Goal: Check status: Check status

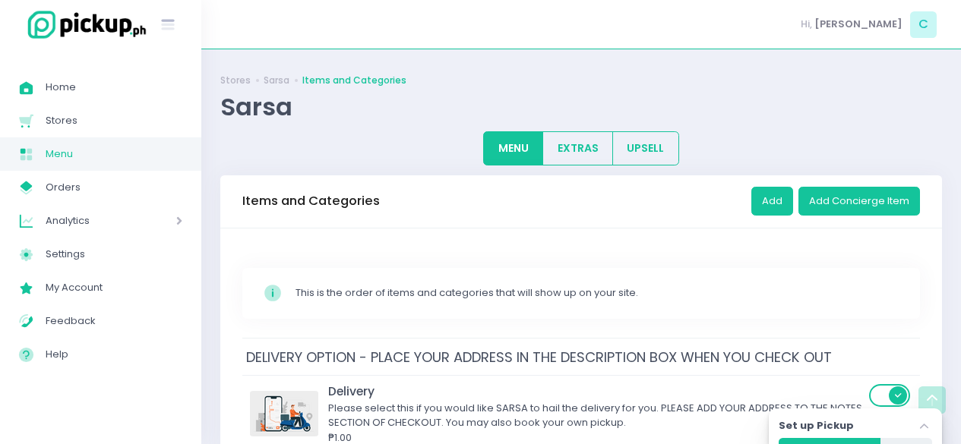
scroll to position [4451, 0]
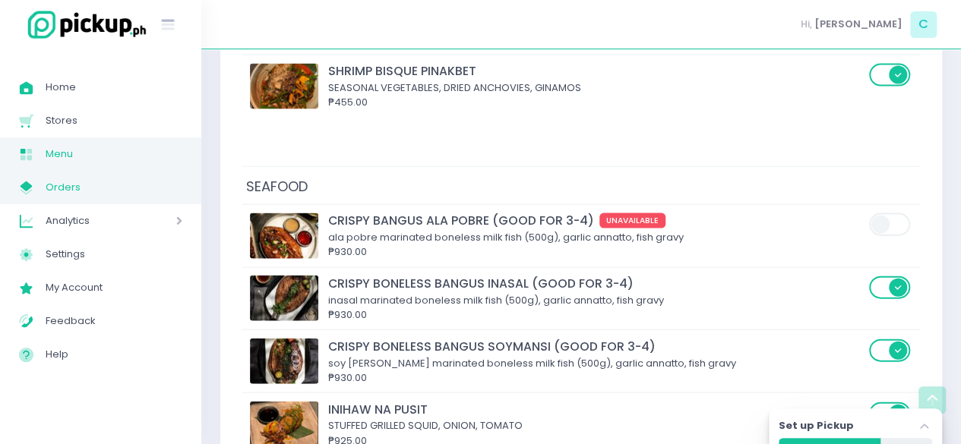
click at [86, 185] on span "Orders" at bounding box center [114, 188] width 137 height 20
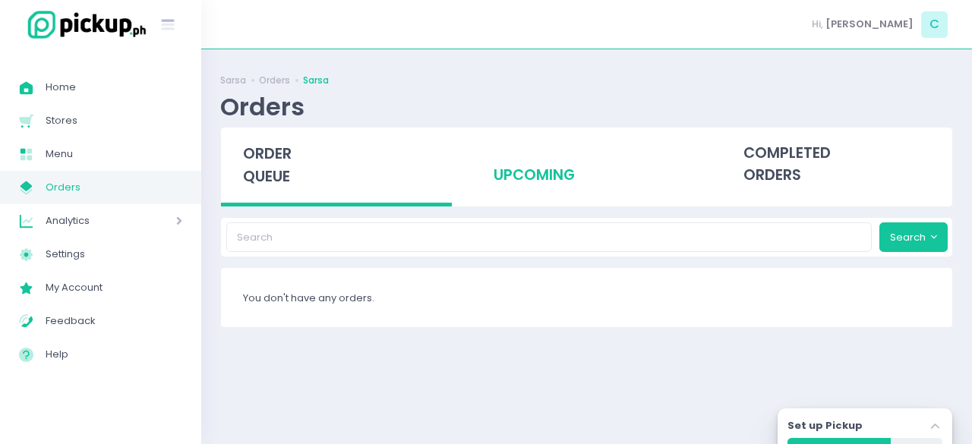
click at [545, 172] on div "upcoming" at bounding box center [586, 165] width 231 height 74
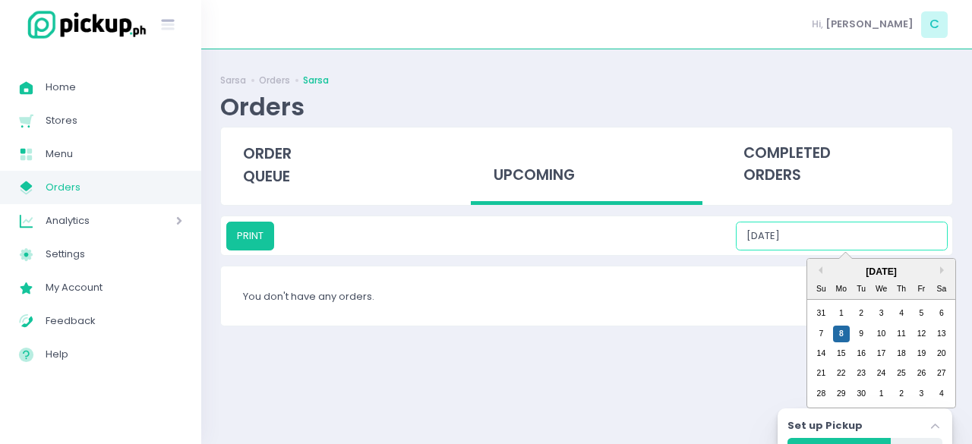
click at [859, 243] on input "[DATE]" at bounding box center [842, 236] width 212 height 29
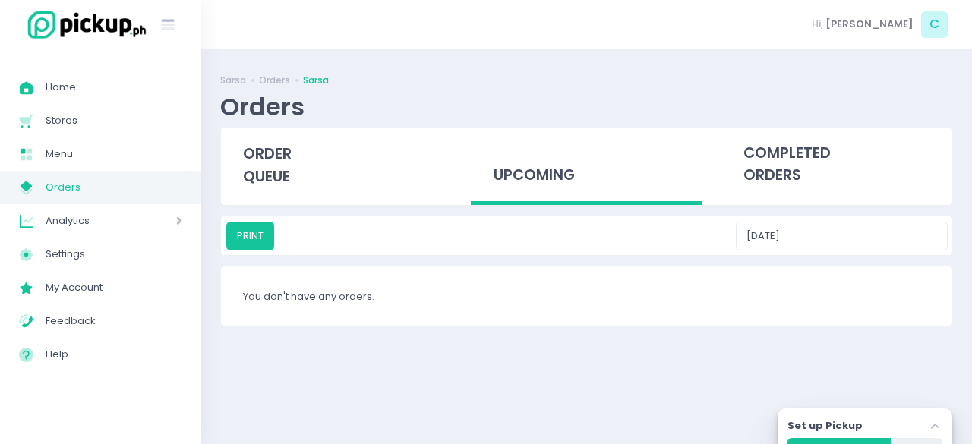
click at [535, 163] on div "upcoming" at bounding box center [586, 167] width 231 height 78
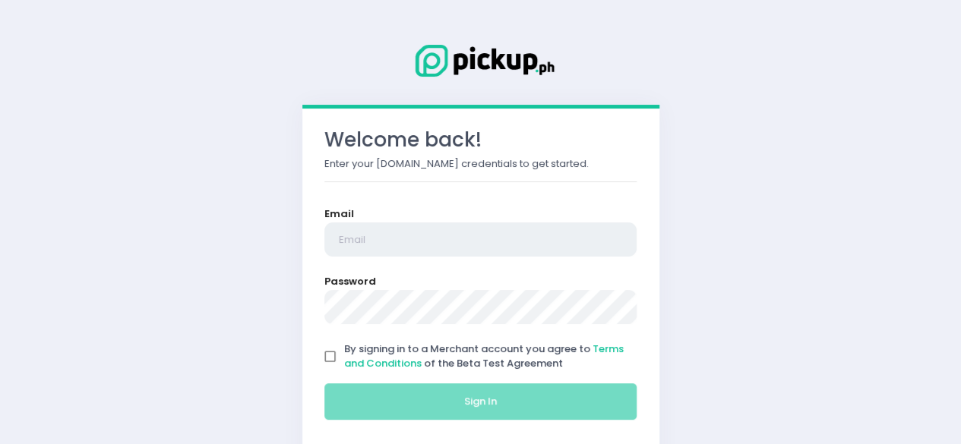
type input "[EMAIL_ADDRESS][DOMAIN_NAME]"
click at [330, 360] on input "By signing in to a Merchant account you agree to Terms and Conditions of the Be…" at bounding box center [330, 357] width 29 height 29
checkbox input "true"
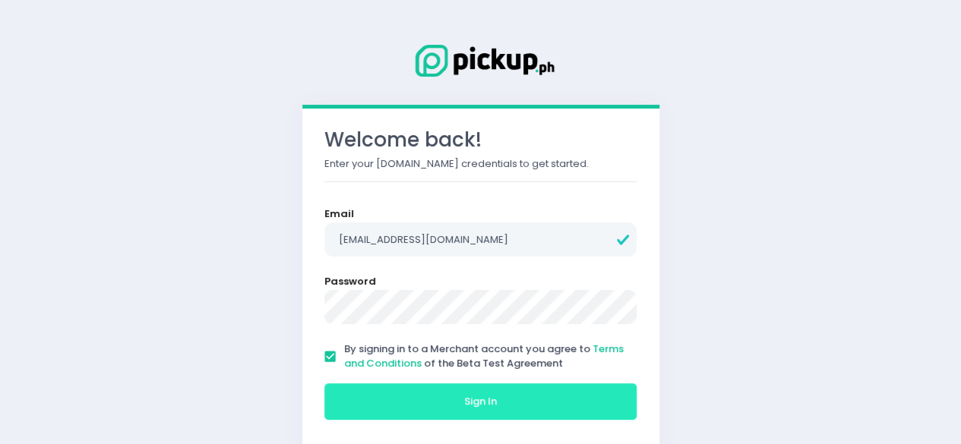
click at [428, 414] on button "Sign In" at bounding box center [480, 402] width 313 height 36
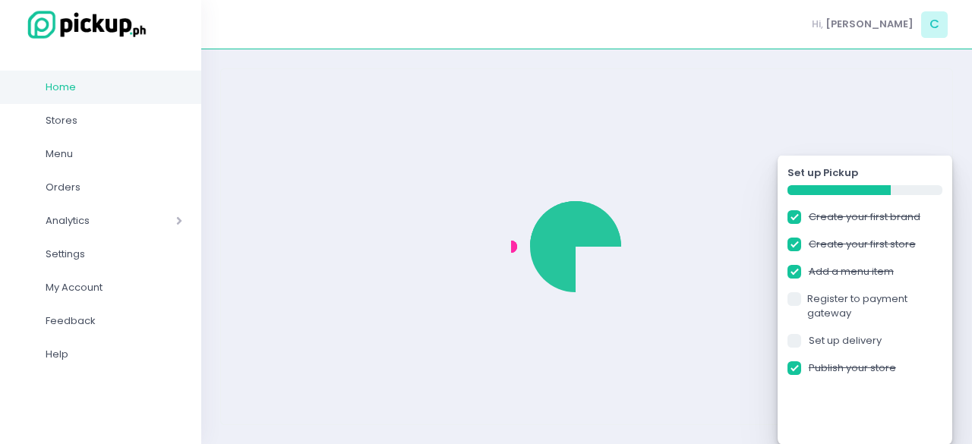
checkbox input "true"
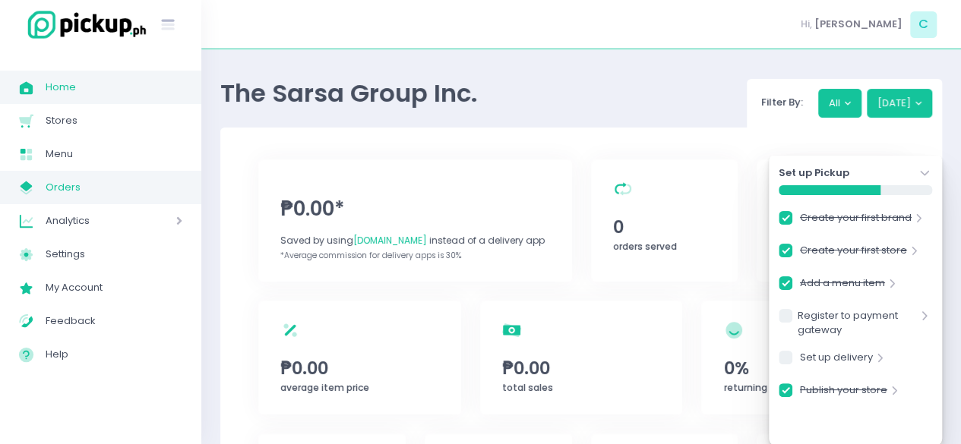
click at [68, 191] on span "Orders" at bounding box center [114, 188] width 137 height 20
checkbox input "true"
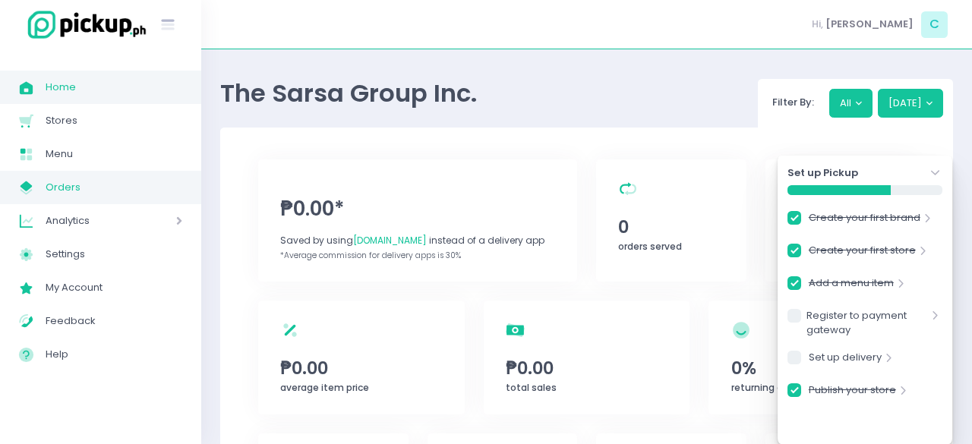
checkbox input "true"
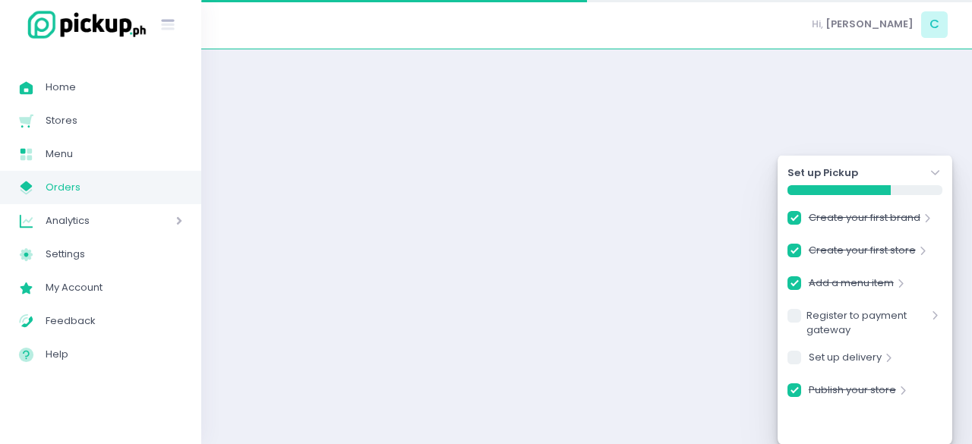
checkbox input "true"
